Goal: Browse casually: Explore the website without a specific task or goal

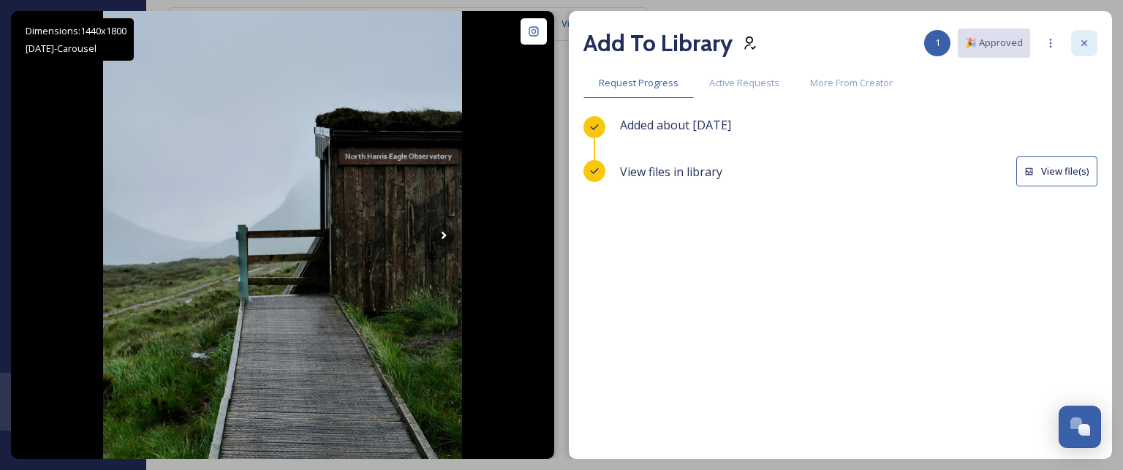
click at [1087, 46] on icon at bounding box center [1084, 43] width 12 height 12
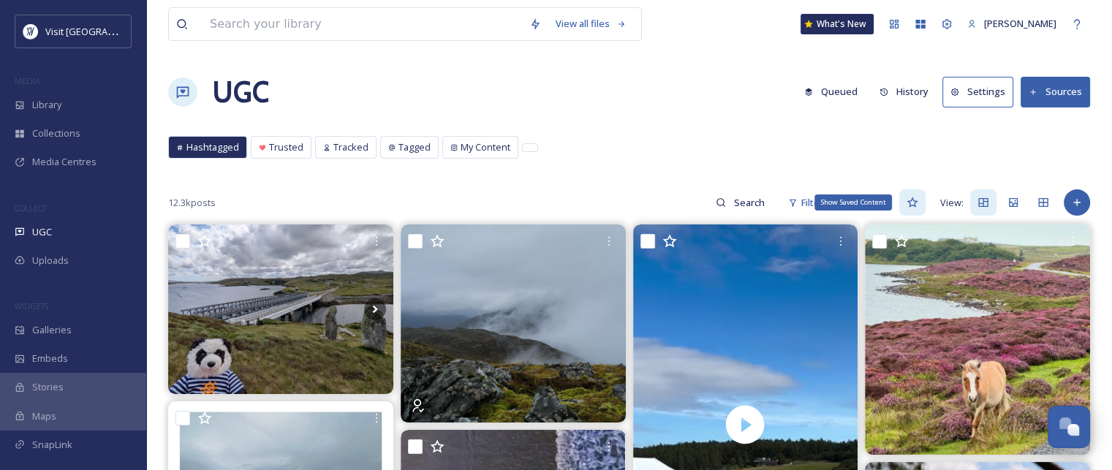
click at [914, 204] on icon at bounding box center [912, 203] width 12 height 12
